Goal: Task Accomplishment & Management: Use online tool/utility

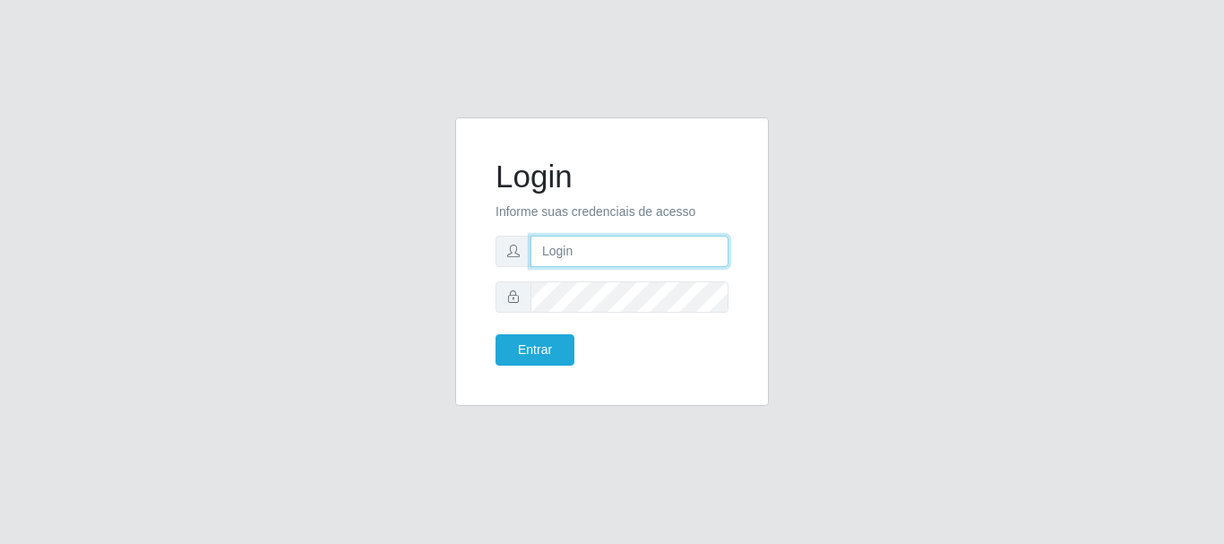
click at [614, 245] on input "text" at bounding box center [629, 251] width 198 height 31
type input "[EMAIL_ADDRESS][PERSON_NAME][DOMAIN_NAME]"
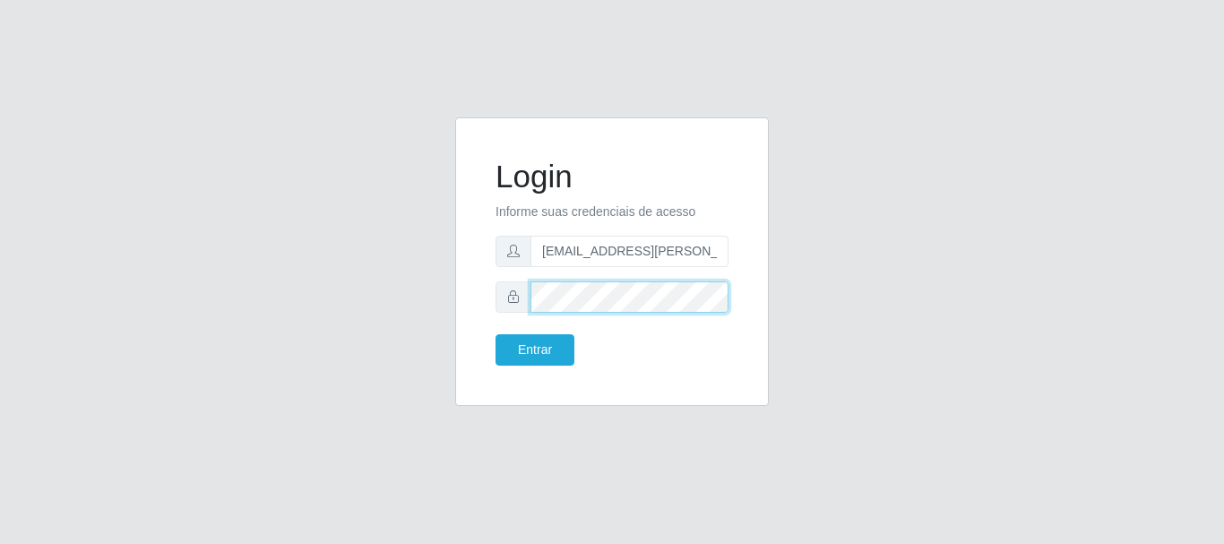
click at [496, 334] on button "Entrar" at bounding box center [535, 349] width 79 height 31
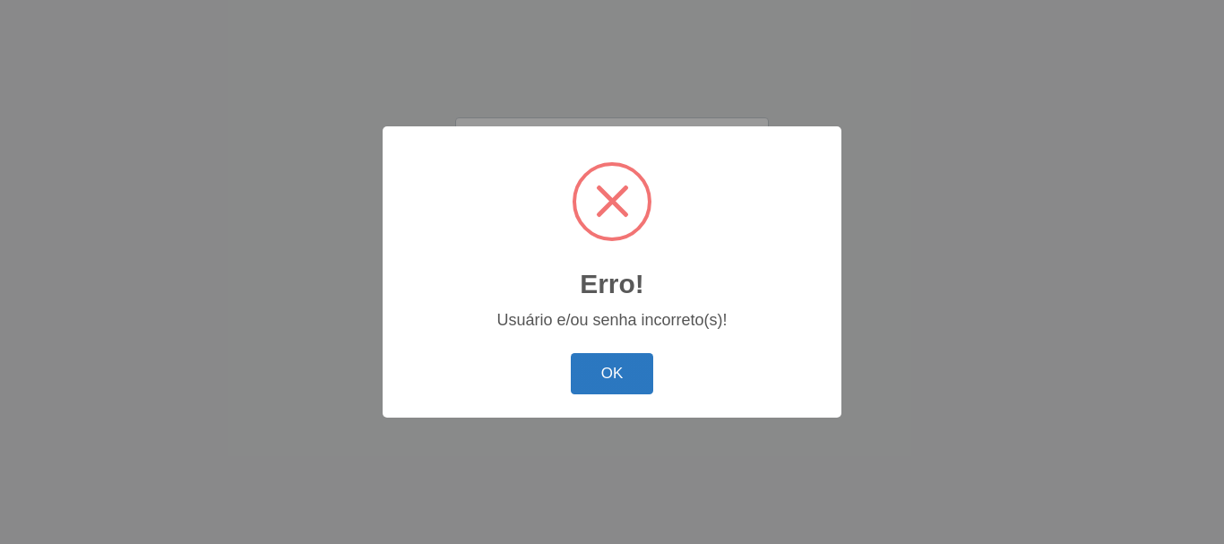
click at [639, 368] on button "OK" at bounding box center [612, 374] width 83 height 42
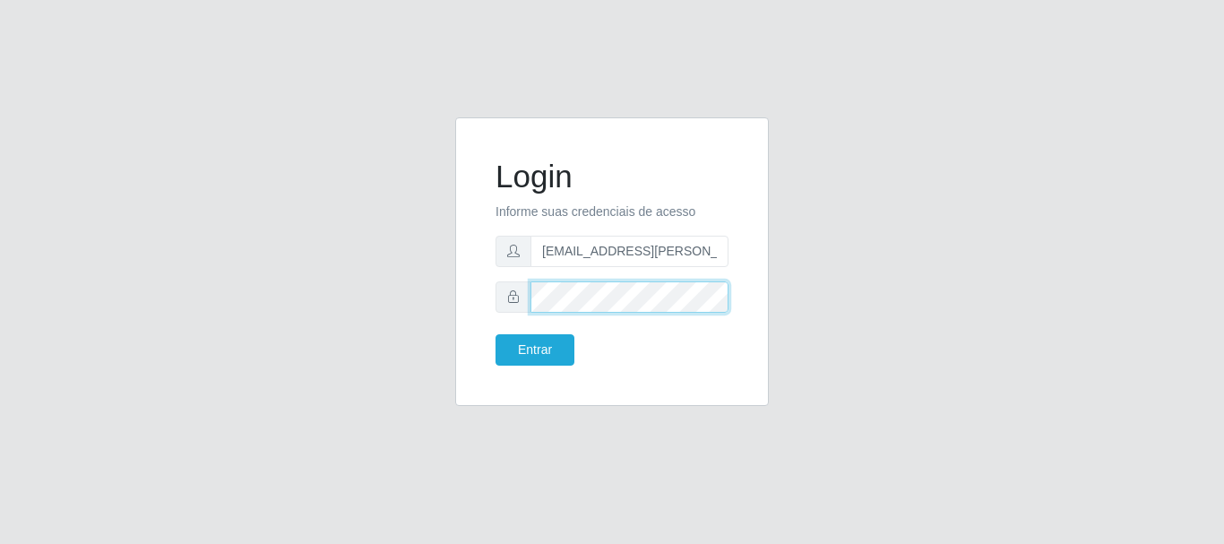
click at [496, 334] on button "Entrar" at bounding box center [535, 349] width 79 height 31
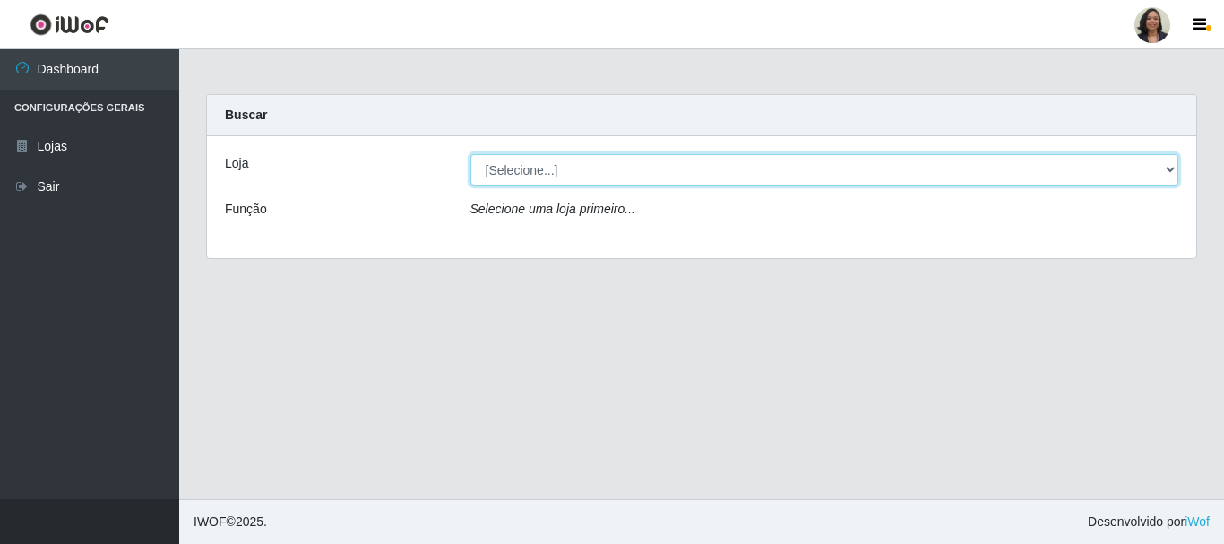
click at [1174, 170] on select "[Selecione...] SuperFácil Atacado - Rodoviária" at bounding box center [824, 169] width 709 height 31
select select "400"
click at [470, 154] on select "[Selecione...] SuperFácil Atacado - Rodoviária" at bounding box center [824, 169] width 709 height 31
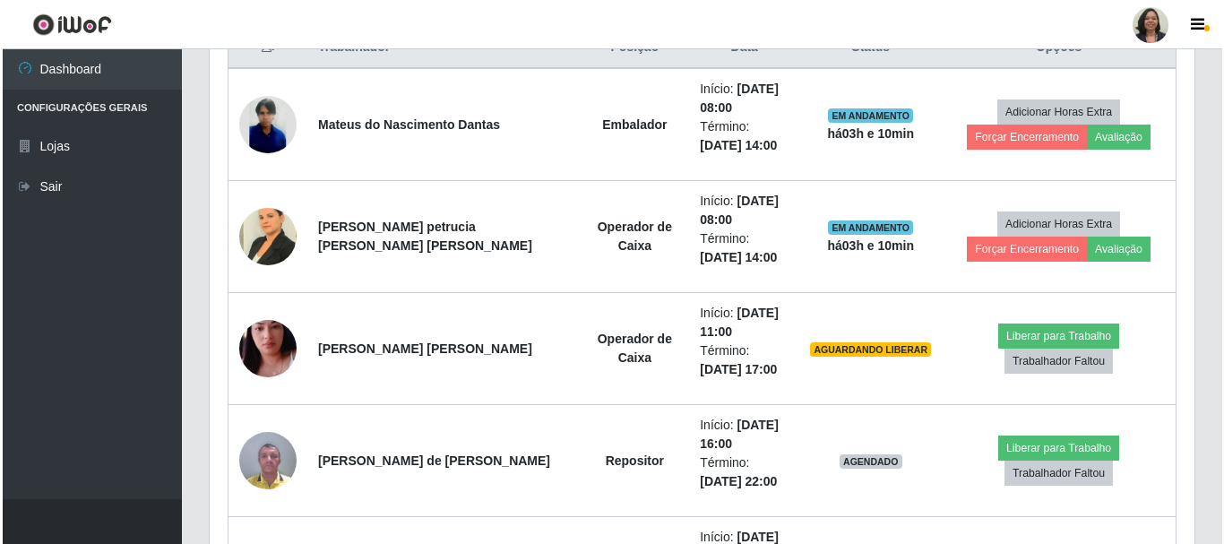
scroll to position [807, 0]
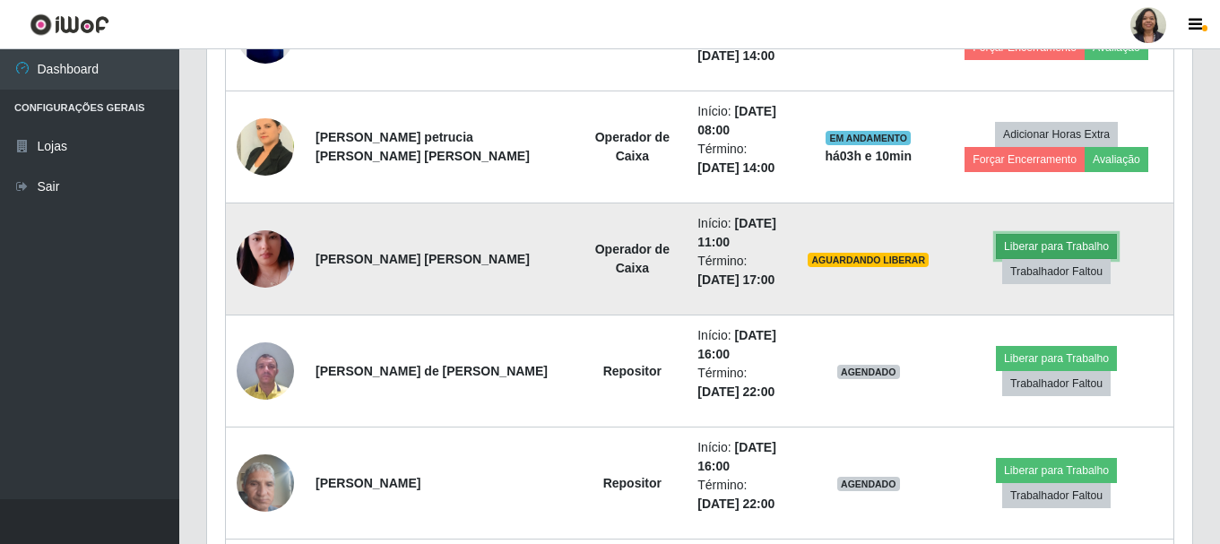
click at [996, 257] on button "Liberar para Trabalho" at bounding box center [1056, 246] width 121 height 25
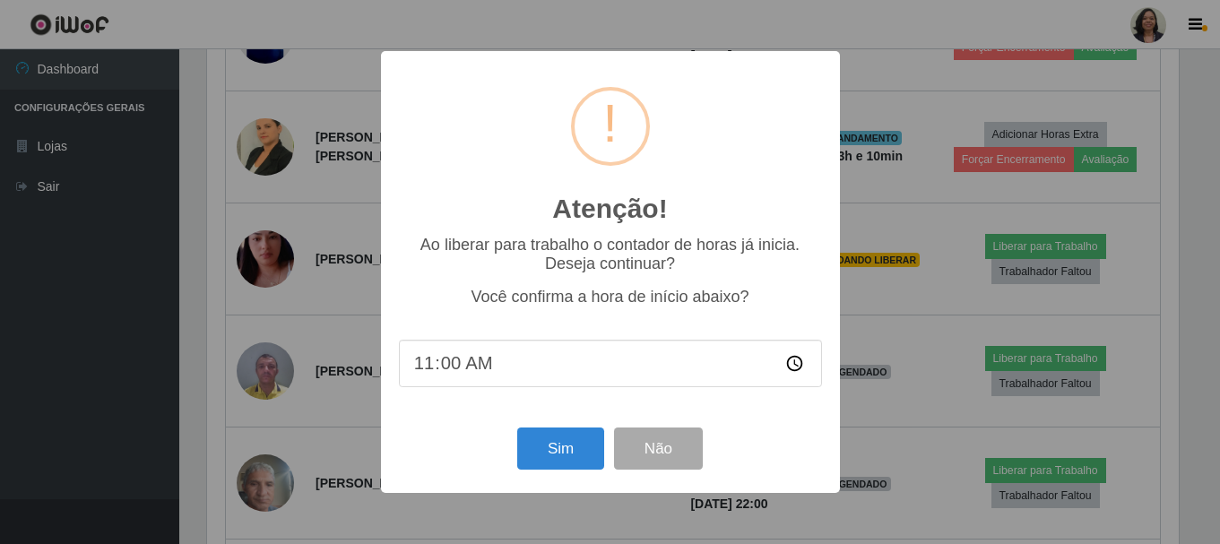
scroll to position [372, 976]
click at [549, 443] on button "Sim" at bounding box center [562, 448] width 87 height 42
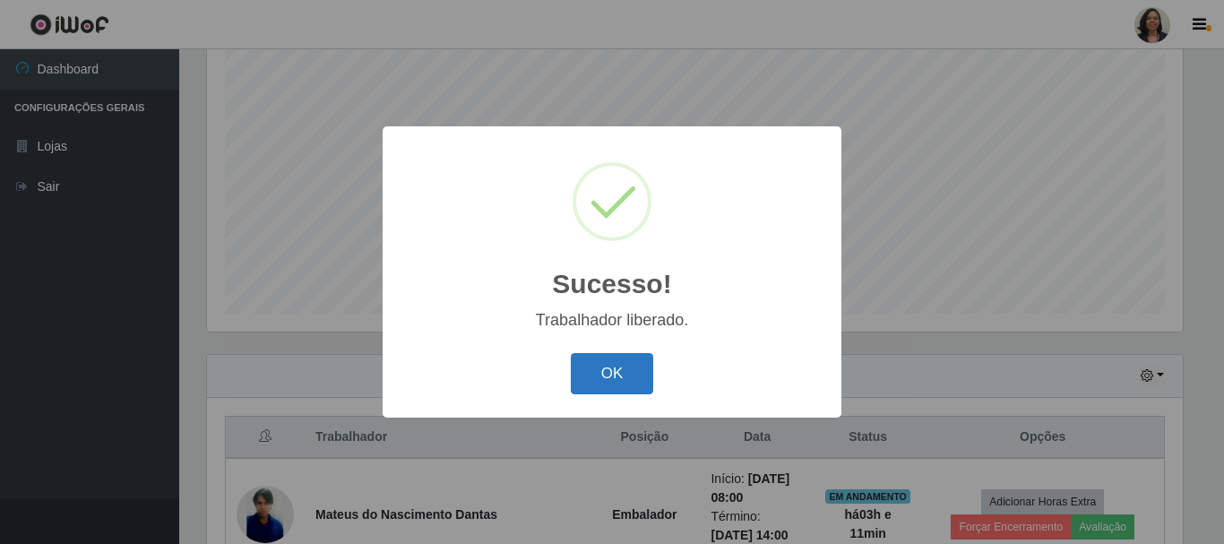
click at [584, 376] on button "OK" at bounding box center [612, 374] width 83 height 42
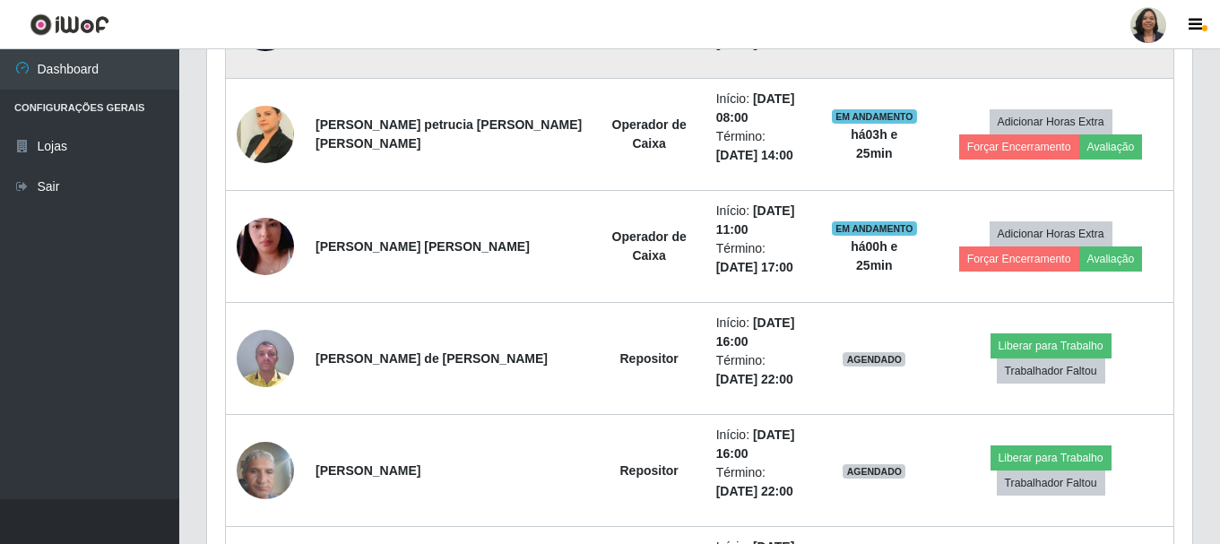
scroll to position [865, 0]
